Goal: Entertainment & Leisure: Consume media (video, audio)

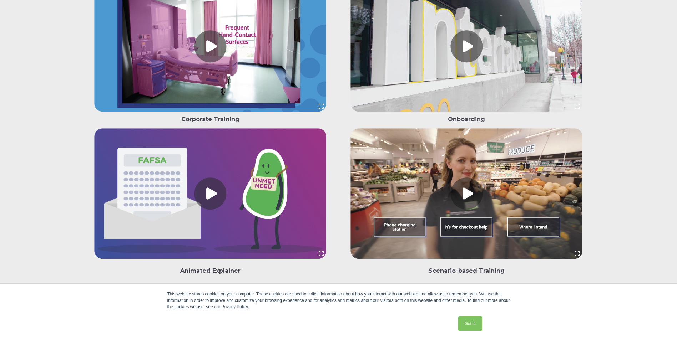
scroll to position [1855, 0]
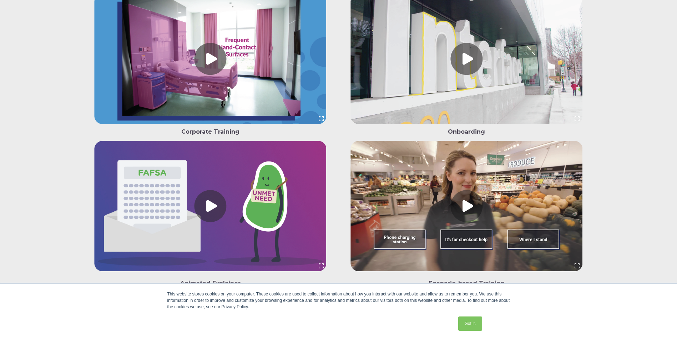
click at [457, 70] on link at bounding box center [466, 61] width 243 height 134
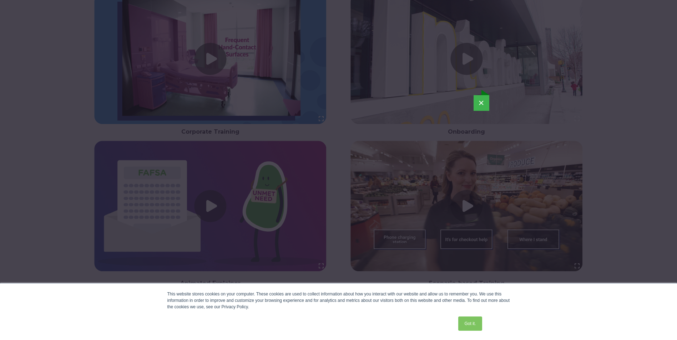
click at [481, 105] on button "×" at bounding box center [481, 103] width 16 height 16
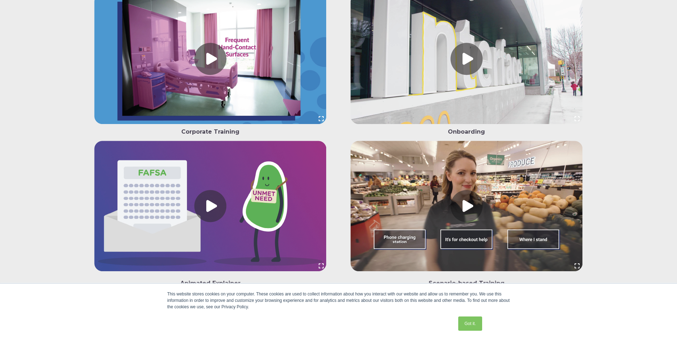
scroll to position [1848, 0]
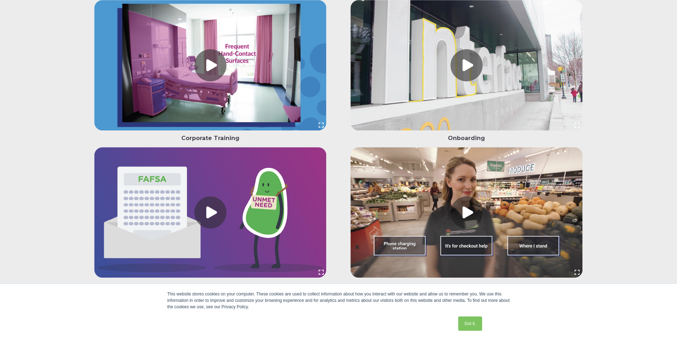
click at [206, 73] on link at bounding box center [210, 67] width 243 height 134
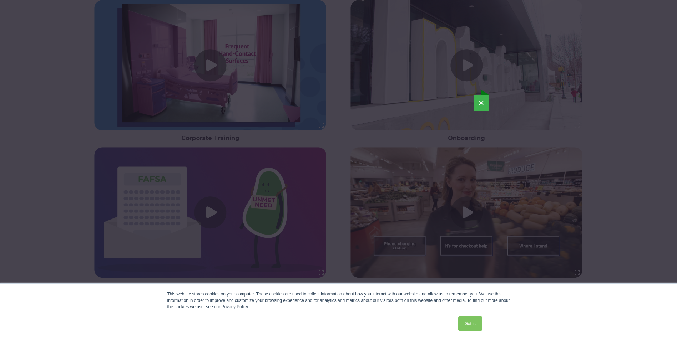
click at [483, 103] on button "×" at bounding box center [481, 103] width 16 height 16
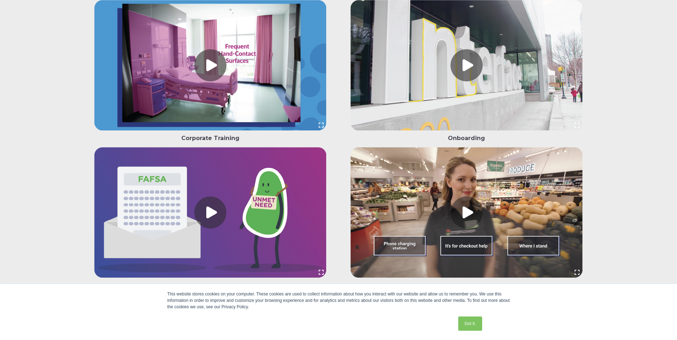
click at [199, 214] on link at bounding box center [210, 214] width 243 height 134
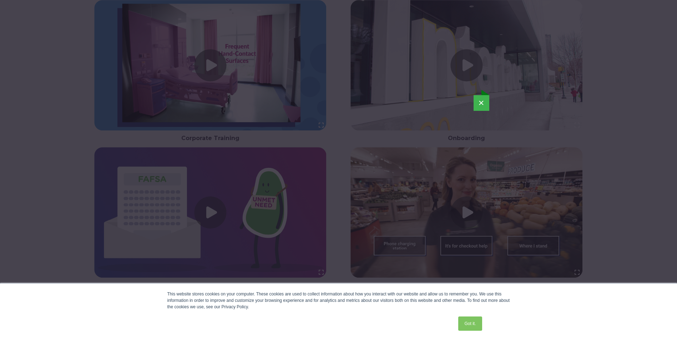
click at [481, 101] on button "×" at bounding box center [481, 103] width 16 height 16
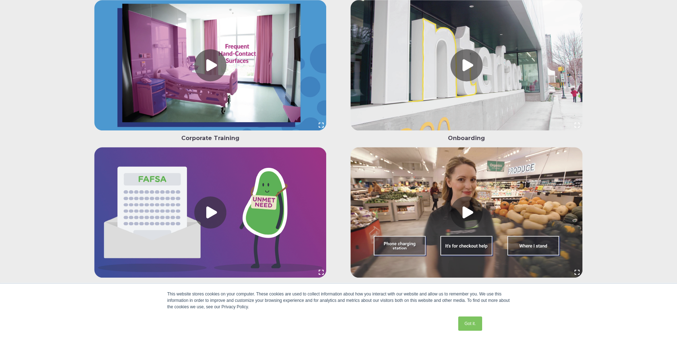
click at [479, 208] on link at bounding box center [466, 214] width 243 height 134
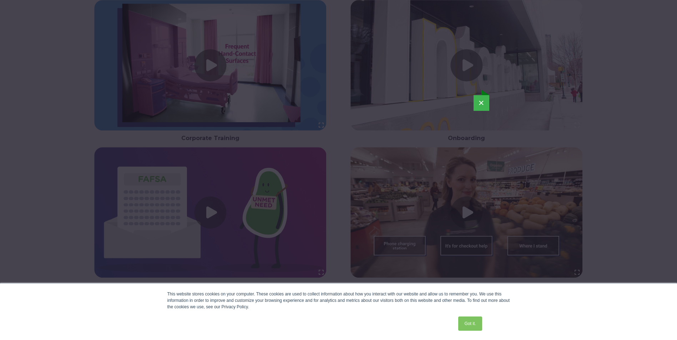
click at [481, 100] on button "×" at bounding box center [481, 103] width 16 height 16
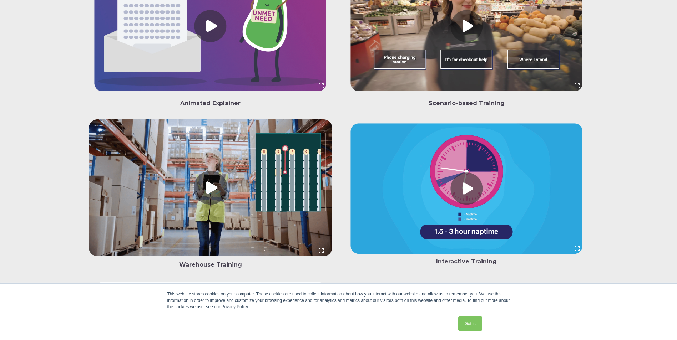
scroll to position [2098, 0]
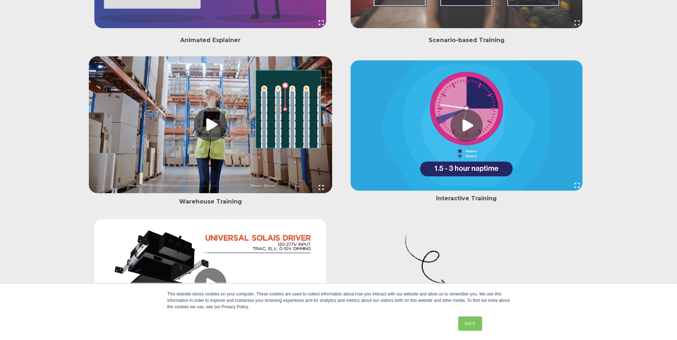
click at [466, 122] on link at bounding box center [466, 127] width 243 height 134
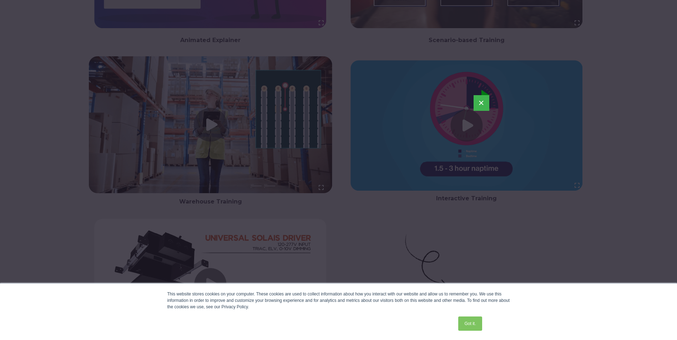
click at [480, 106] on button "×" at bounding box center [481, 103] width 16 height 16
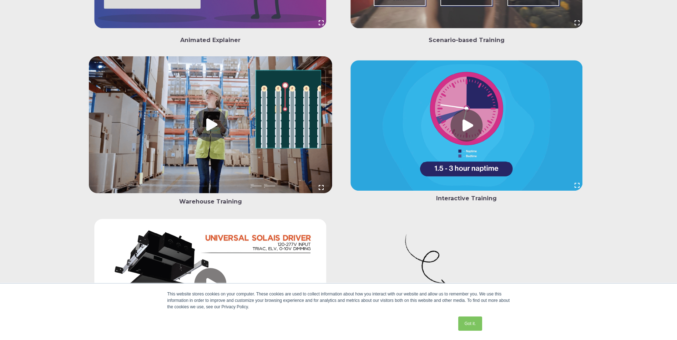
click at [216, 131] on link at bounding box center [210, 126] width 243 height 140
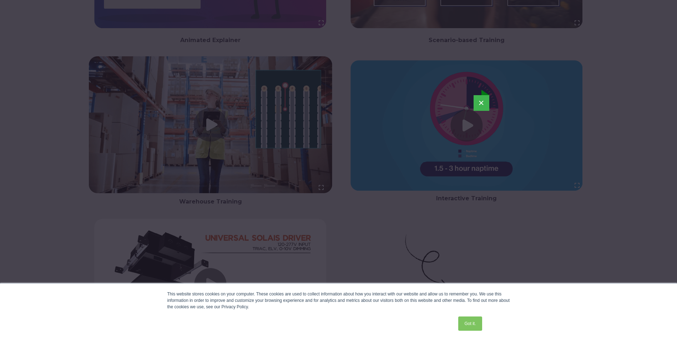
click at [482, 106] on button "×" at bounding box center [481, 103] width 16 height 16
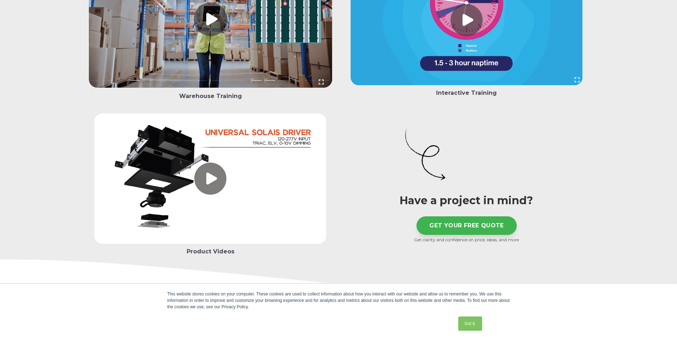
scroll to position [2205, 0]
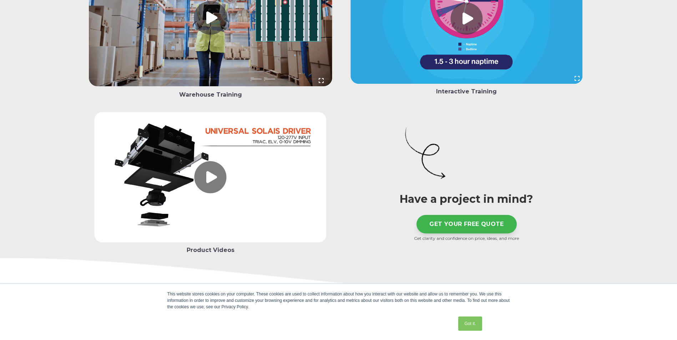
click at [220, 180] on link at bounding box center [210, 179] width 243 height 134
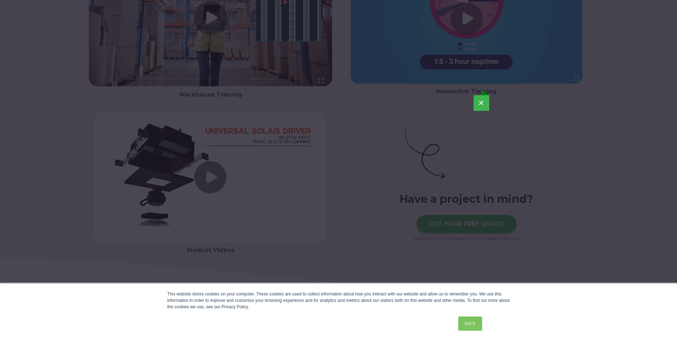
click at [484, 105] on button "×" at bounding box center [481, 103] width 16 height 16
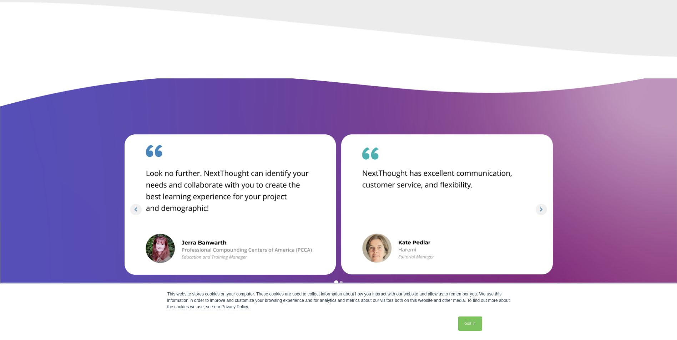
scroll to position [2562, 0]
